Goal: Task Accomplishment & Management: Complete application form

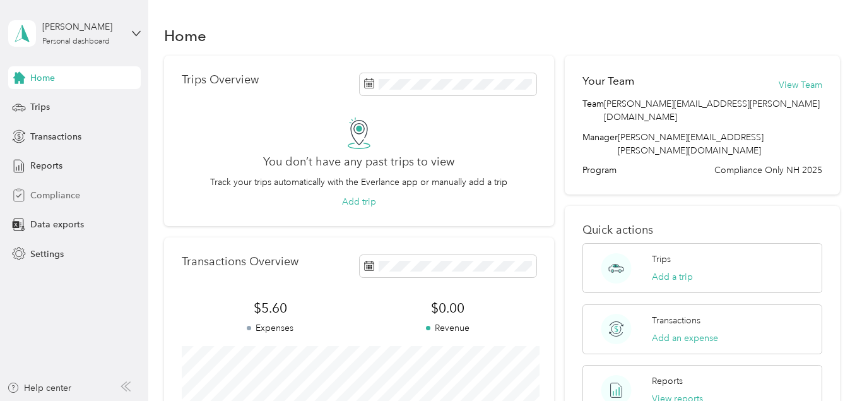
click at [35, 189] on span "Compliance" at bounding box center [55, 195] width 50 height 13
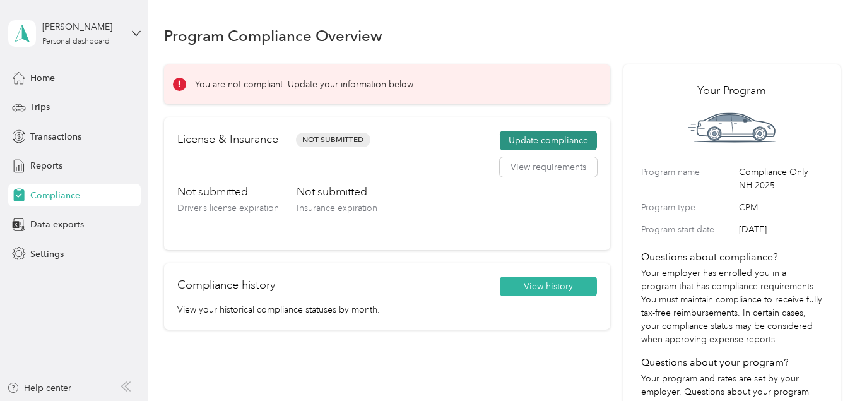
click at [545, 137] on button "Update compliance" at bounding box center [548, 141] width 97 height 20
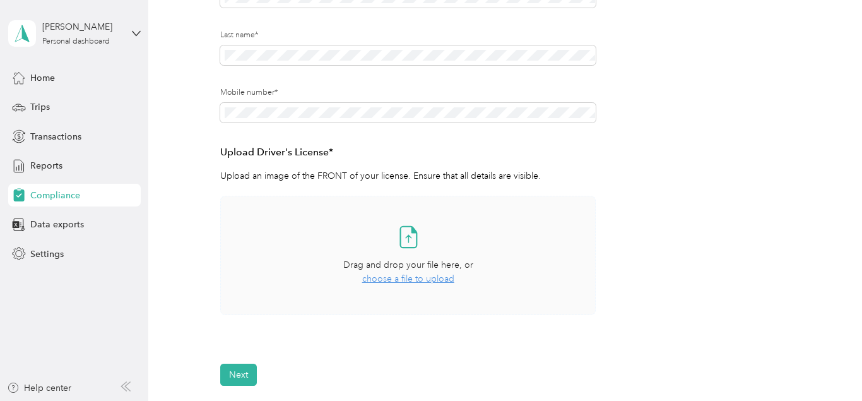
scroll to position [258, 0]
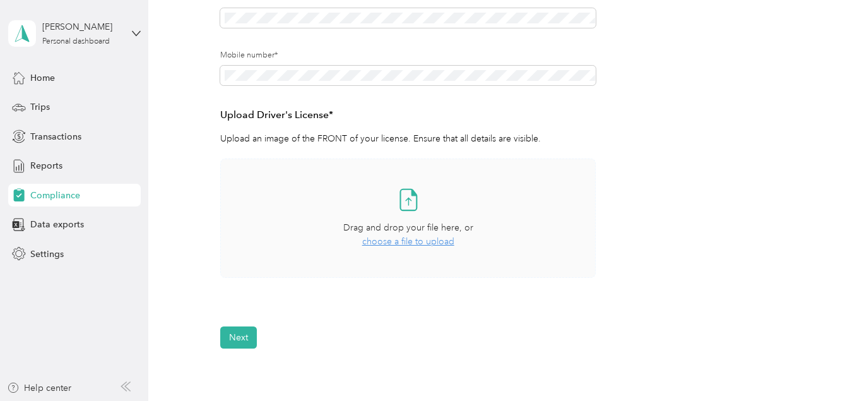
click at [393, 236] on div "Drag and drop your file here, or choose a file to upload" at bounding box center [408, 235] width 130 height 28
click at [396, 241] on span "choose a file to upload" at bounding box center [408, 241] width 92 height 11
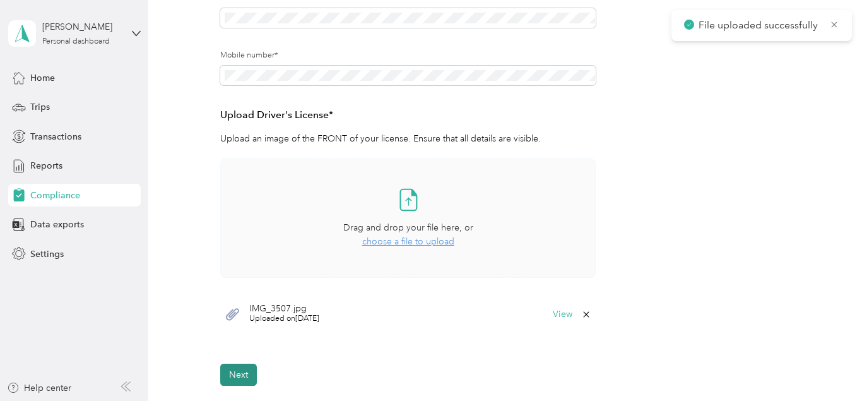
click at [242, 375] on button "Next" at bounding box center [238, 375] width 37 height 22
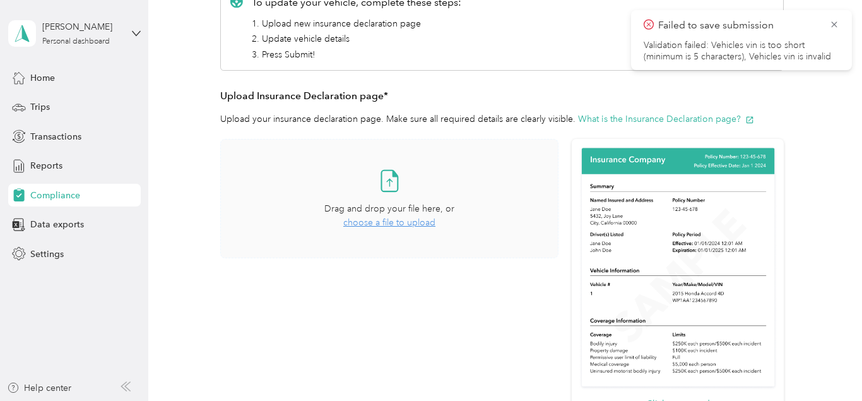
scroll to position [209, 0]
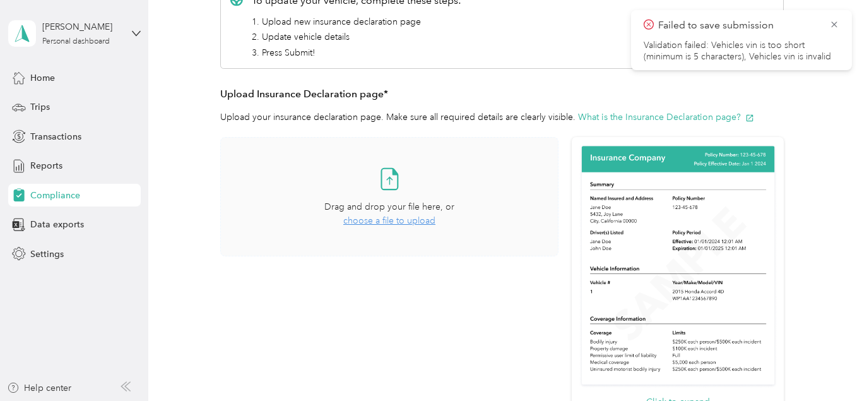
click at [393, 218] on span "choose a file to upload" at bounding box center [389, 220] width 92 height 11
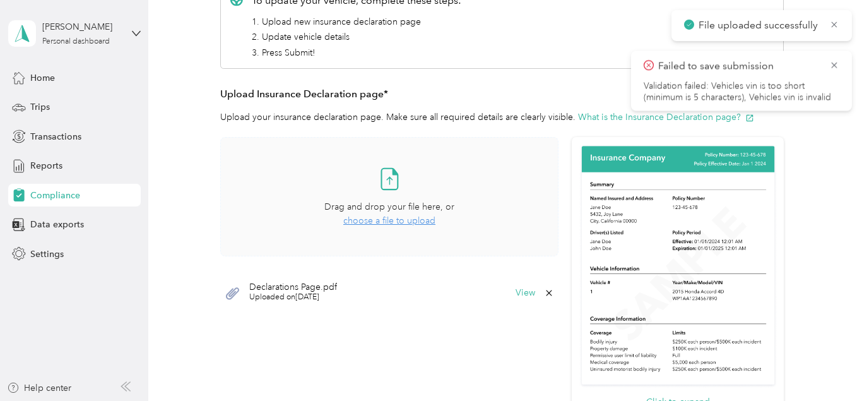
scroll to position [495, 0]
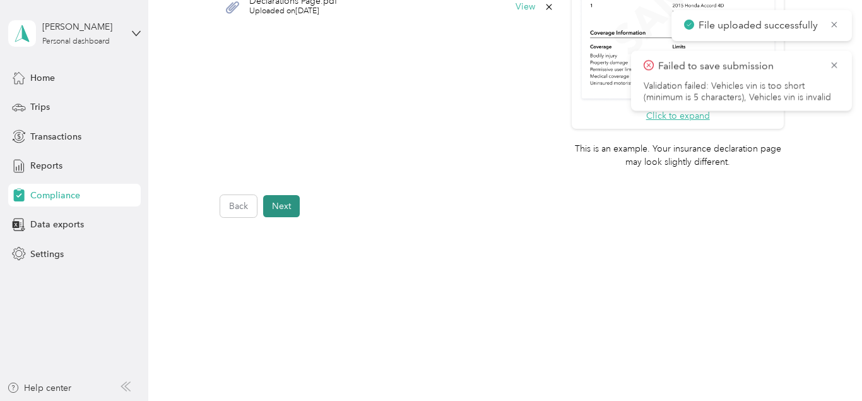
click at [285, 206] on button "Next" at bounding box center [281, 206] width 37 height 22
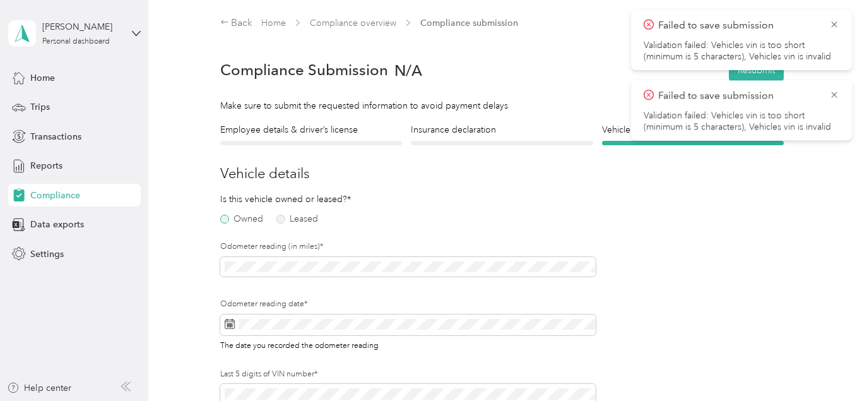
click at [240, 217] on label "Owned" at bounding box center [241, 219] width 43 height 9
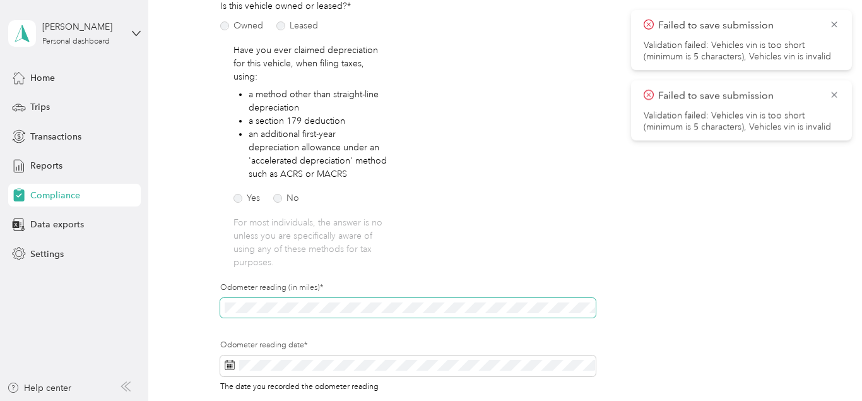
scroll to position [322, 0]
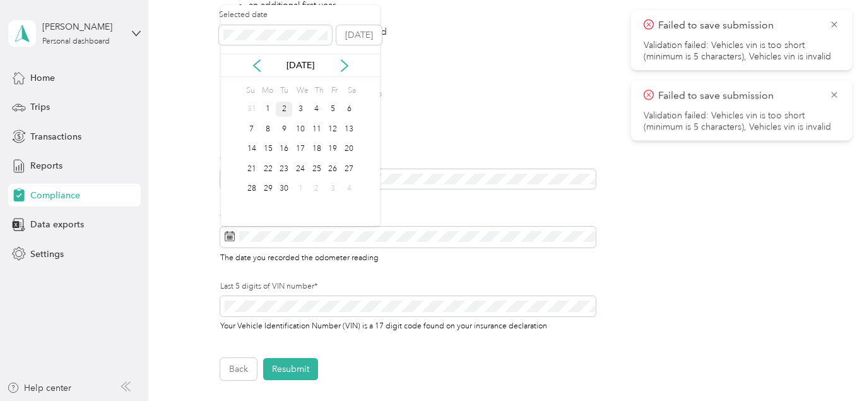
click at [278, 104] on div "2" at bounding box center [284, 110] width 16 height 16
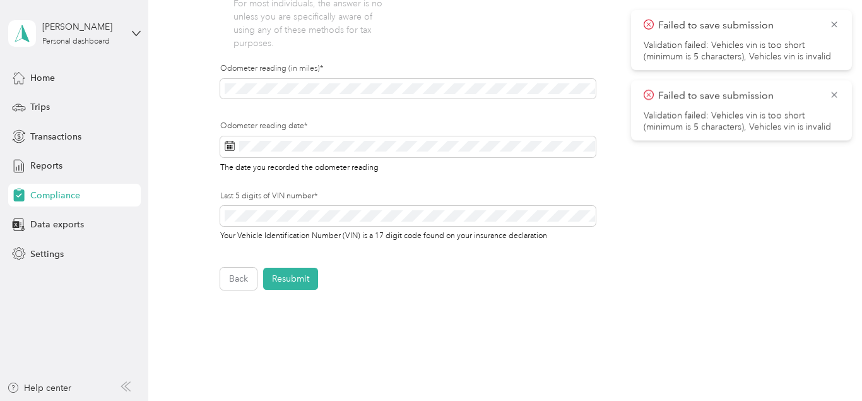
scroll to position [451, 0]
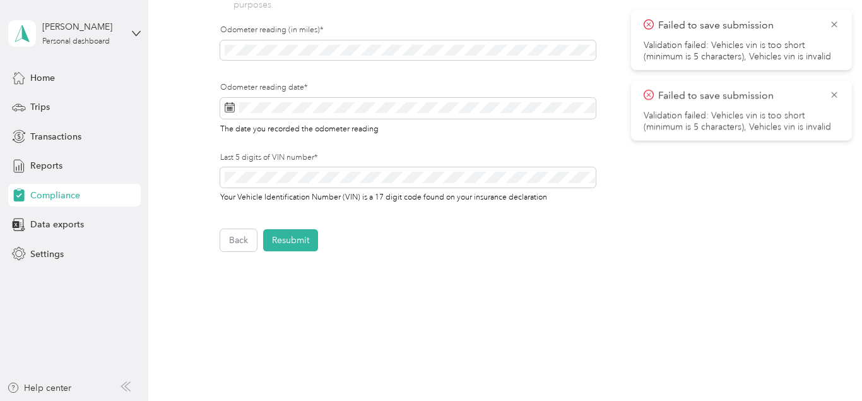
click at [297, 167] on div "Last 5 digits of VIN number* Your Vehicle Identification Number (VIN) is a 17 d…" at bounding box center [408, 177] width 376 height 51
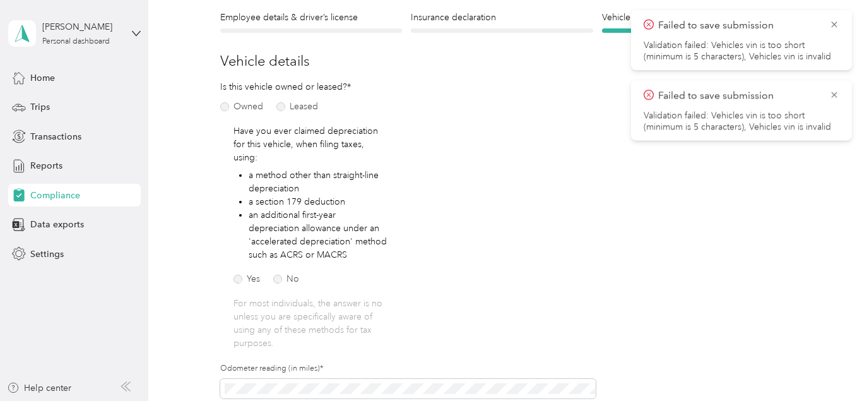
scroll to position [193, 0]
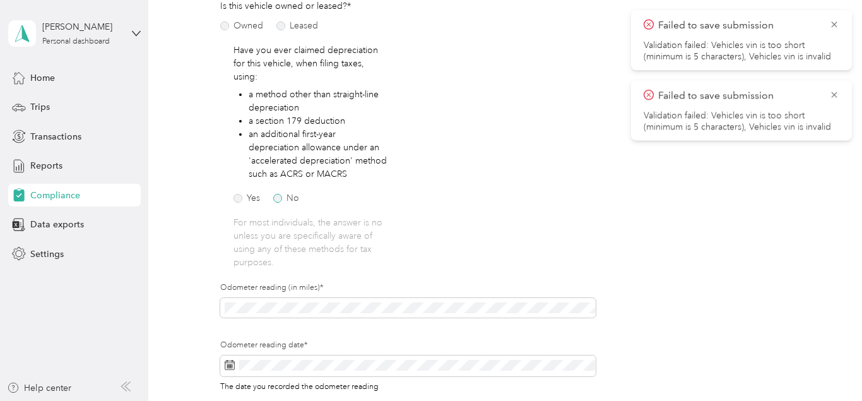
click at [293, 202] on label "No" at bounding box center [286, 198] width 26 height 9
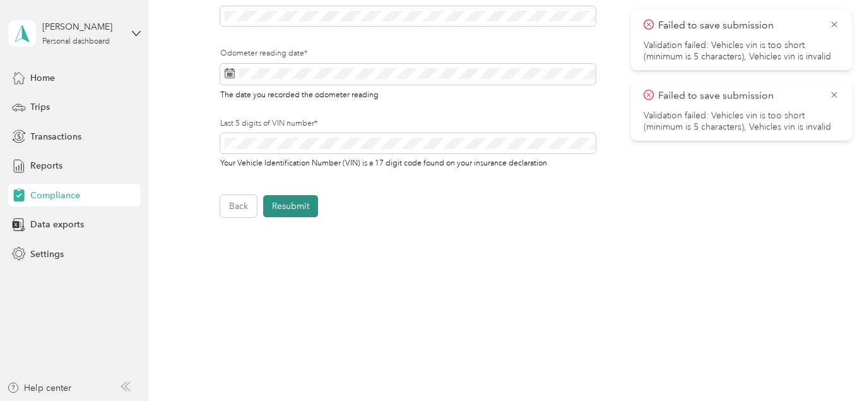
click at [295, 201] on button "Resubmit" at bounding box center [290, 206] width 55 height 22
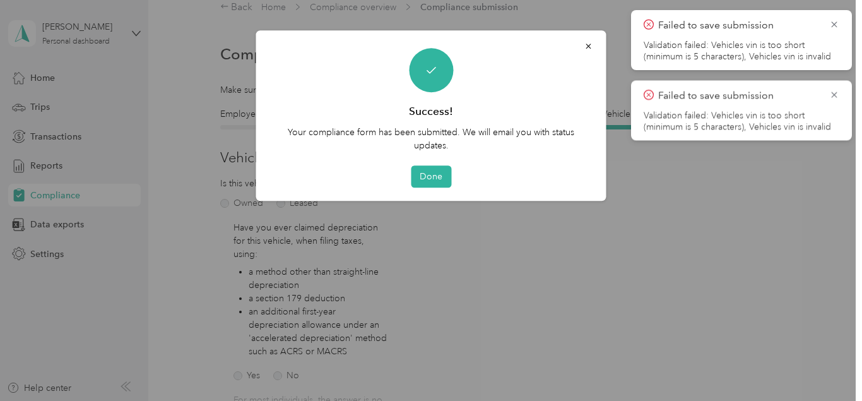
scroll to position [15, 0]
click at [429, 180] on button "Done" at bounding box center [431, 177] width 40 height 22
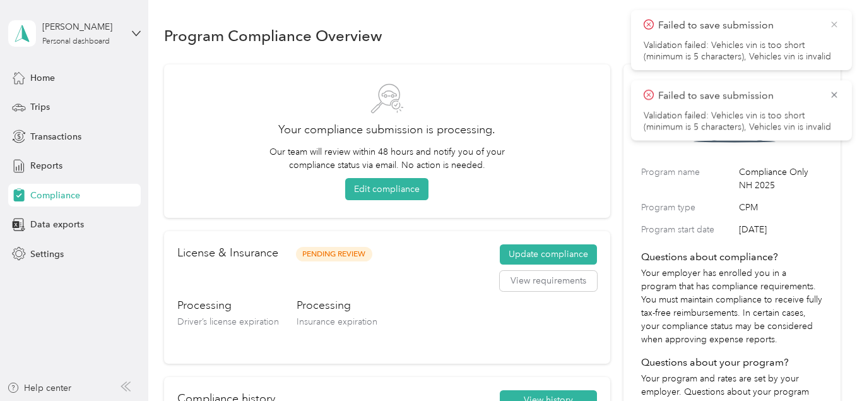
click at [833, 30] on icon at bounding box center [834, 24] width 10 height 11
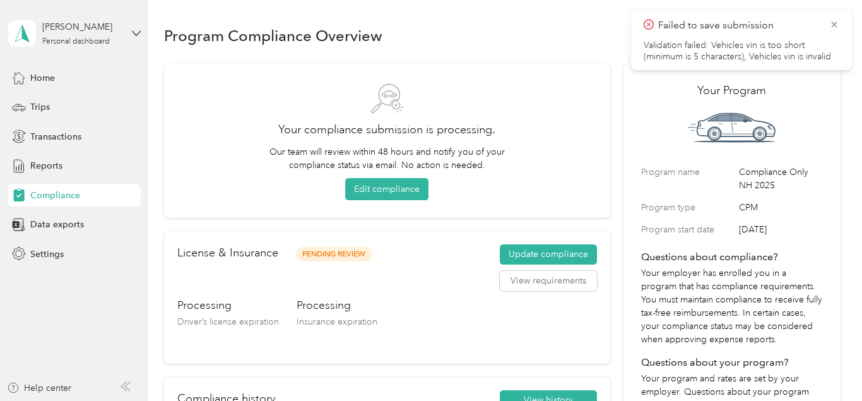
click at [833, 30] on icon at bounding box center [834, 24] width 10 height 11
